Goal: Find specific page/section: Find specific page/section

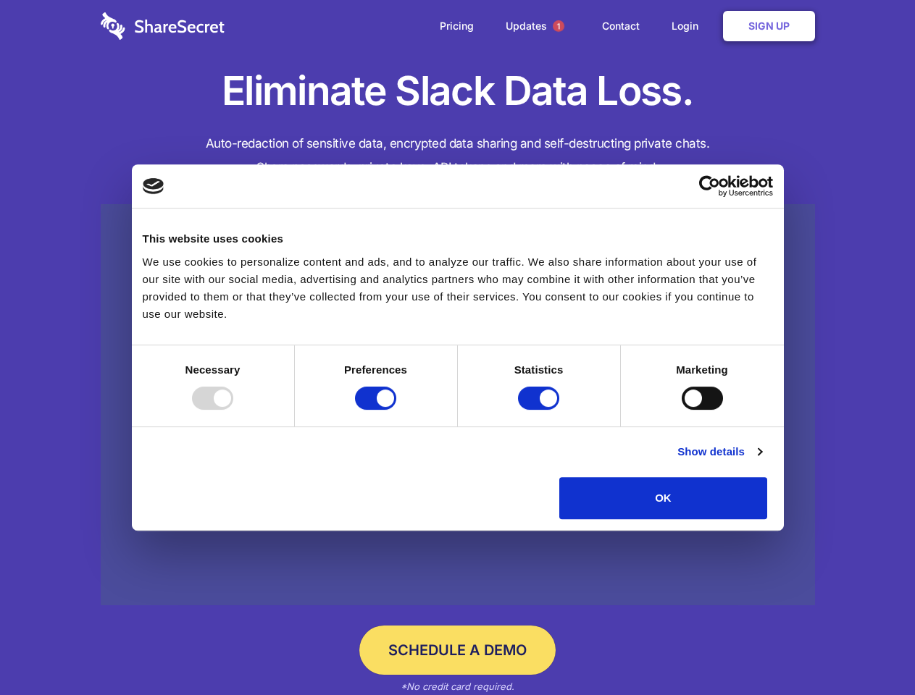
click at [233, 410] on div at bounding box center [212, 398] width 41 height 23
click at [396, 410] on input "Preferences" at bounding box center [375, 398] width 41 height 23
checkbox input "false"
click at [540, 410] on input "Statistics" at bounding box center [538, 398] width 41 height 23
checkbox input "false"
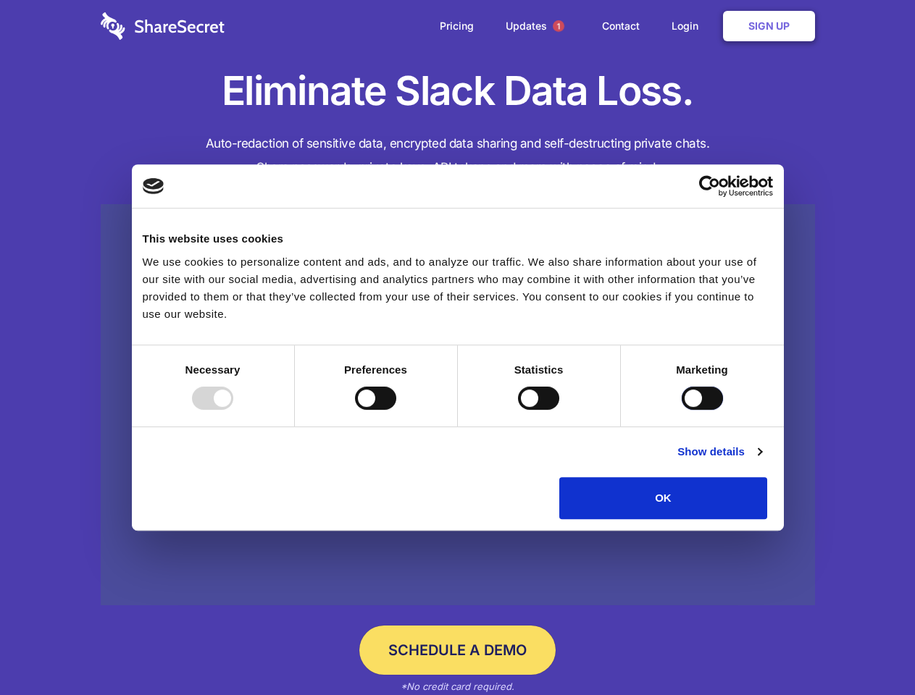
click at [682, 410] on input "Marketing" at bounding box center [702, 398] width 41 height 23
checkbox input "true"
click at [761, 461] on link "Show details" at bounding box center [719, 451] width 84 height 17
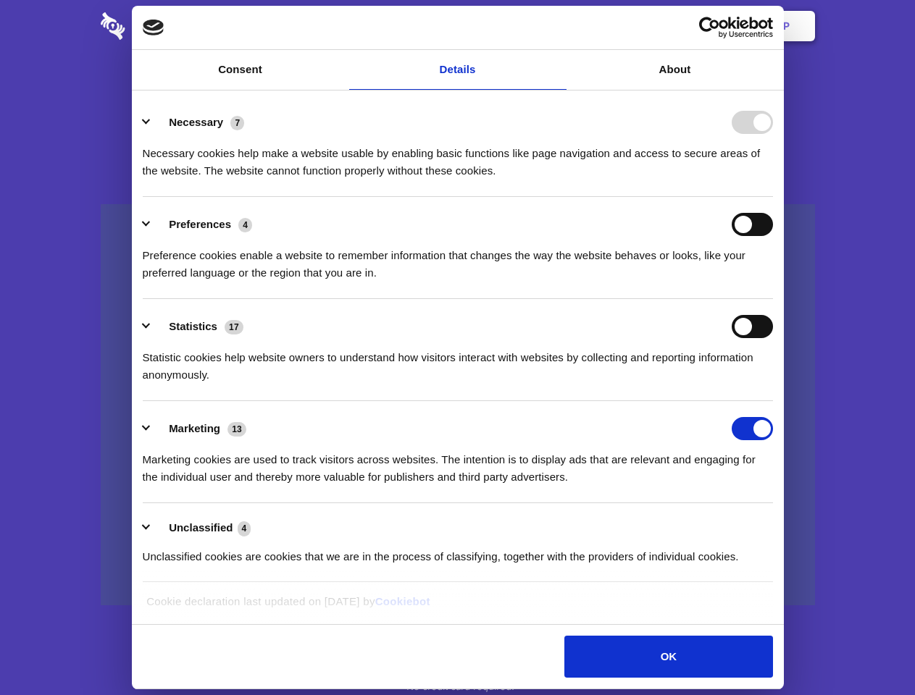
click at [773, 180] on div "Necessary cookies help make a website usable by enabling basic functions like p…" at bounding box center [458, 157] width 630 height 46
click at [558, 26] on span "1" at bounding box center [559, 26] width 12 height 12
